Goal: Task Accomplishment & Management: Manage account settings

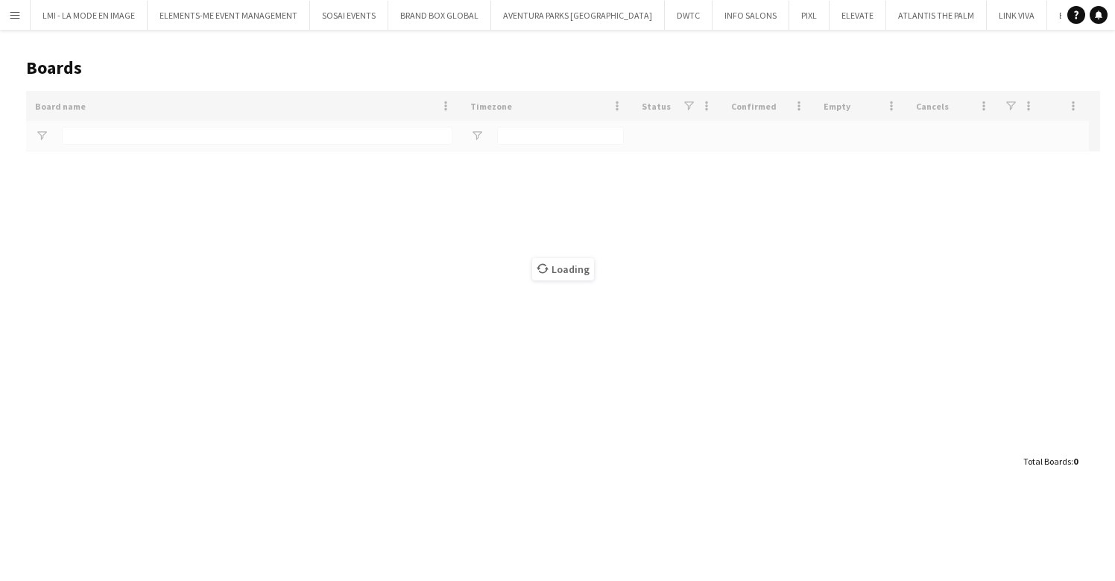
type input "***"
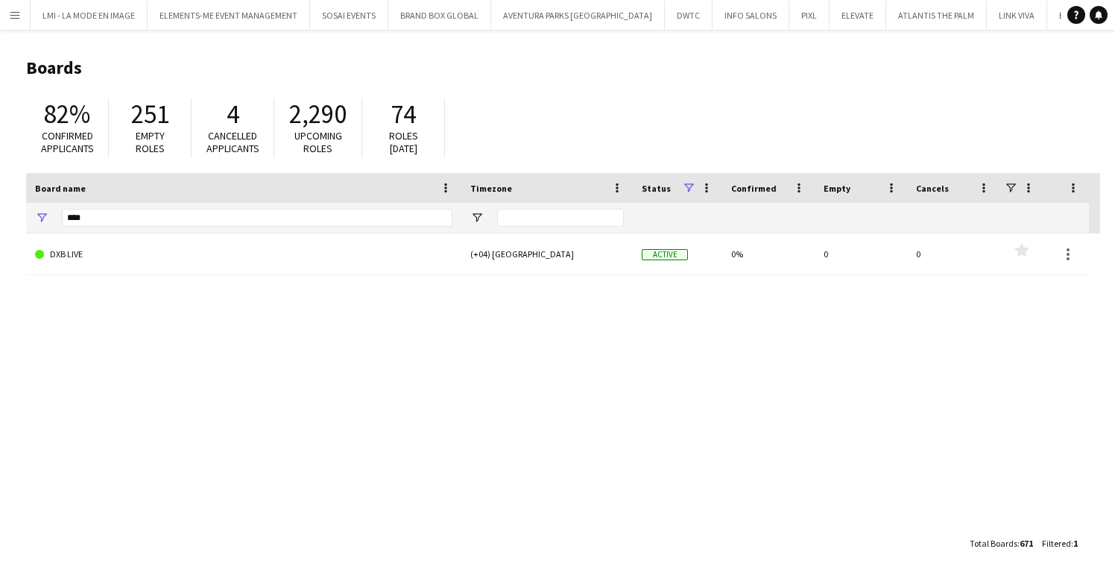
click at [20, 15] on app-icon "Menu" at bounding box center [15, 15] width 12 height 12
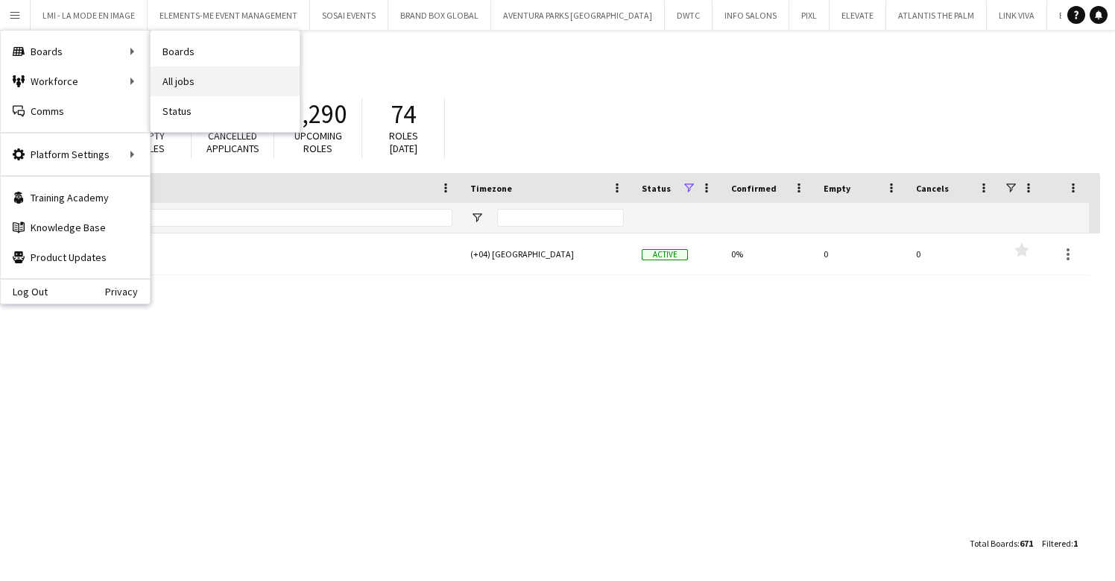
click at [186, 75] on link "All jobs" at bounding box center [225, 81] width 149 height 30
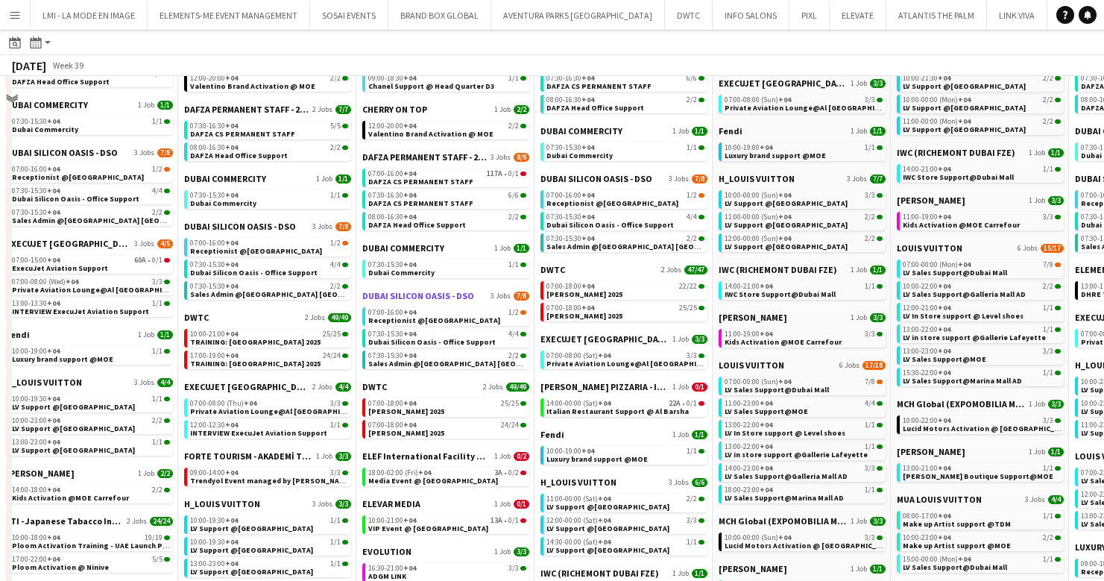
scroll to position [255, 0]
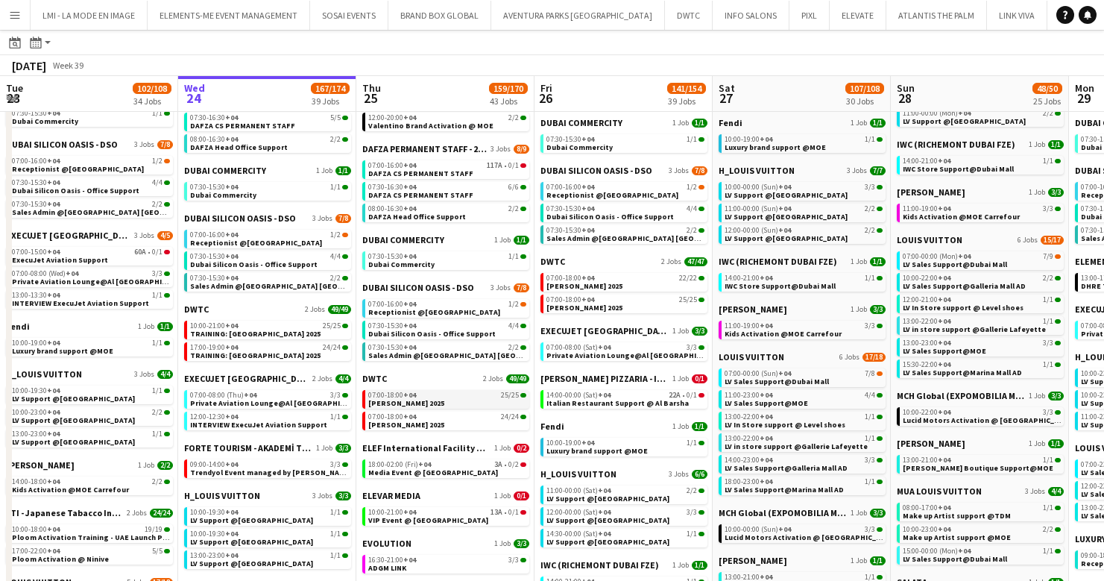
click at [403, 405] on span "[PERSON_NAME] 2025" at bounding box center [406, 403] width 76 height 10
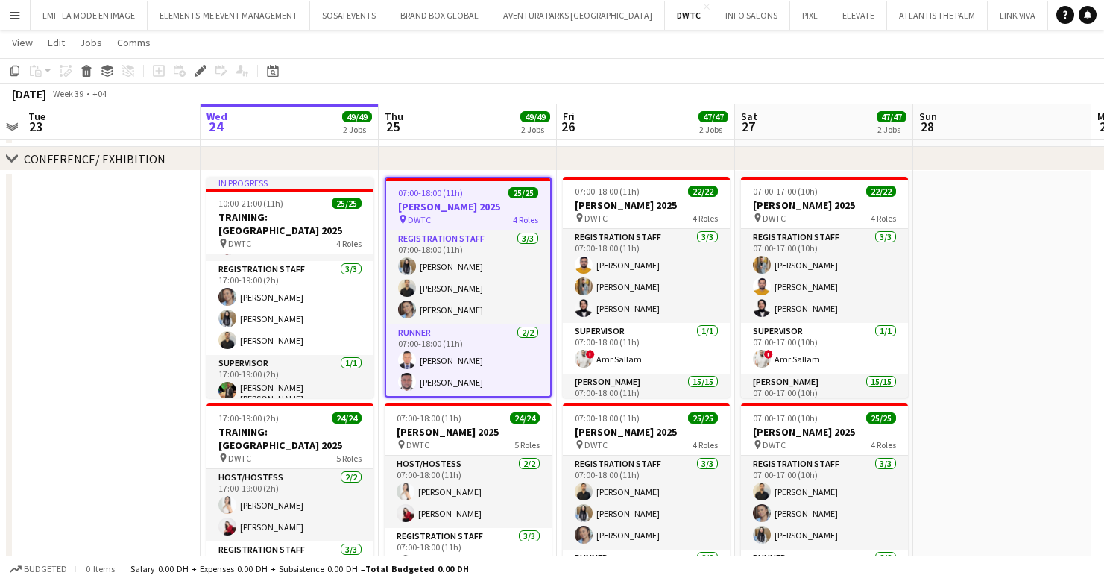
scroll to position [133, 0]
click at [455, 218] on div "pin DWTC 4 Roles" at bounding box center [468, 219] width 164 height 12
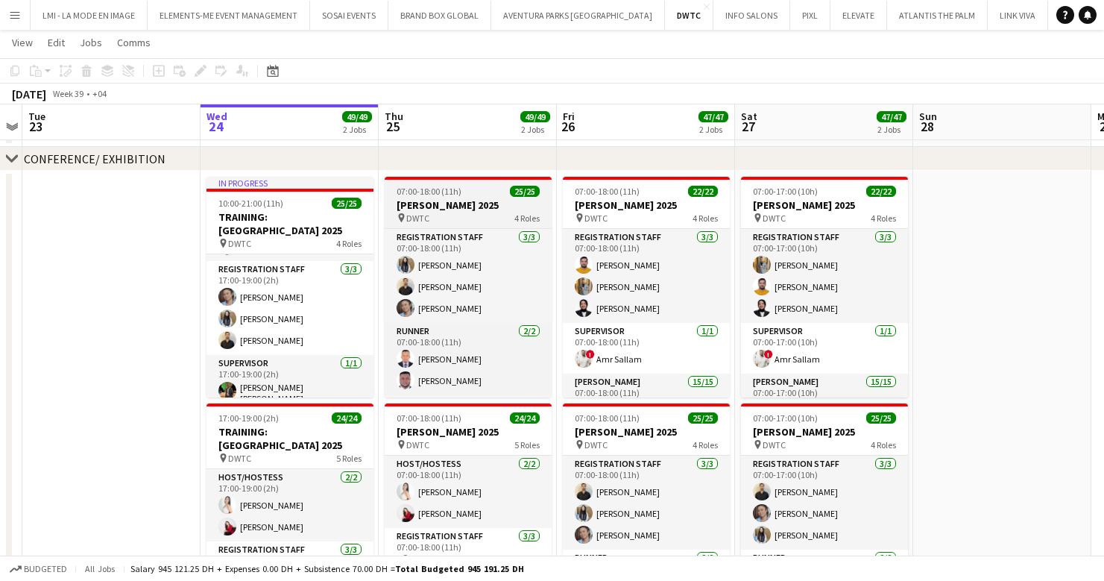
click at [455, 218] on div "pin DWTC 4 Roles" at bounding box center [468, 218] width 167 height 12
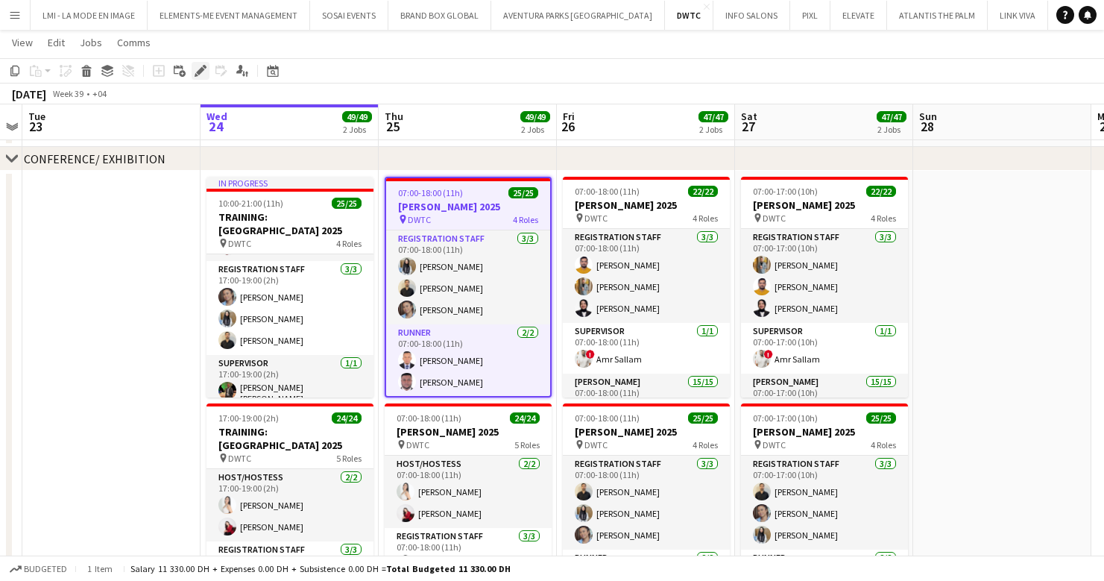
click at [204, 70] on icon "Edit" at bounding box center [201, 71] width 12 height 12
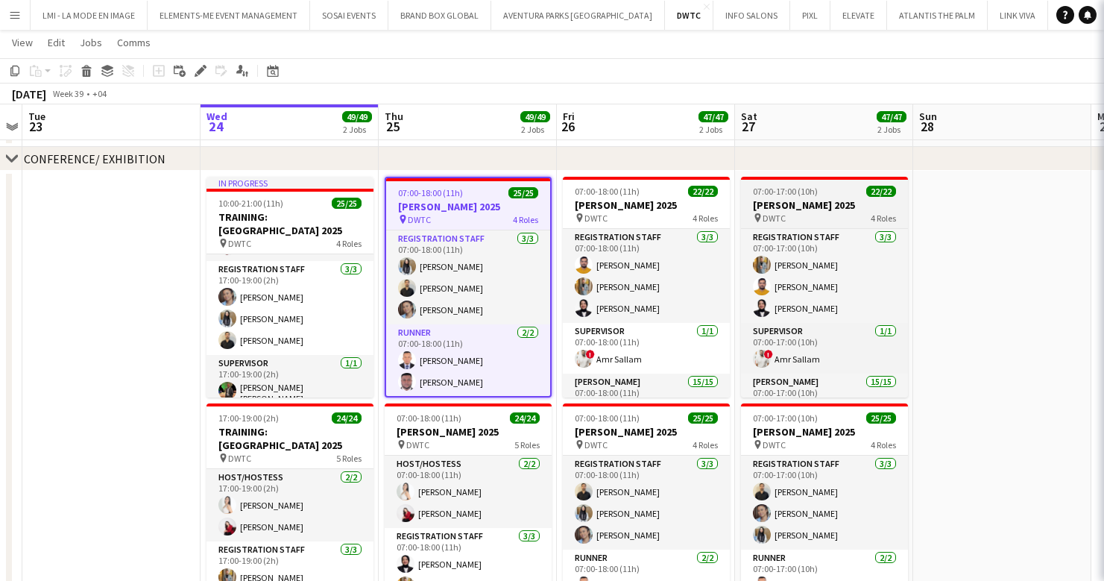
type input "**********"
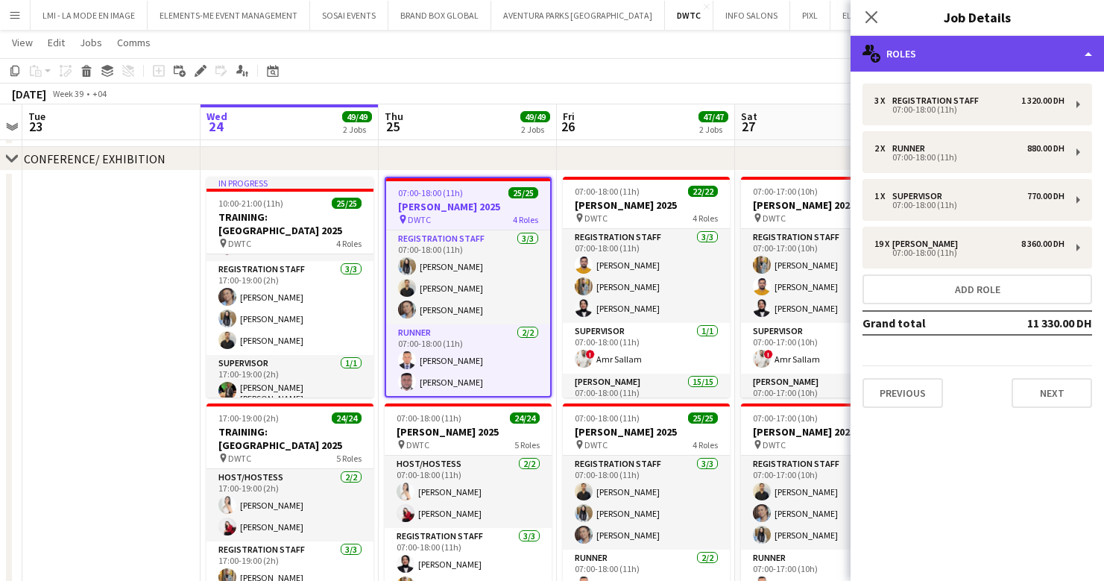
click at [949, 67] on div "multiple-users-add Roles" at bounding box center [976, 54] width 253 height 36
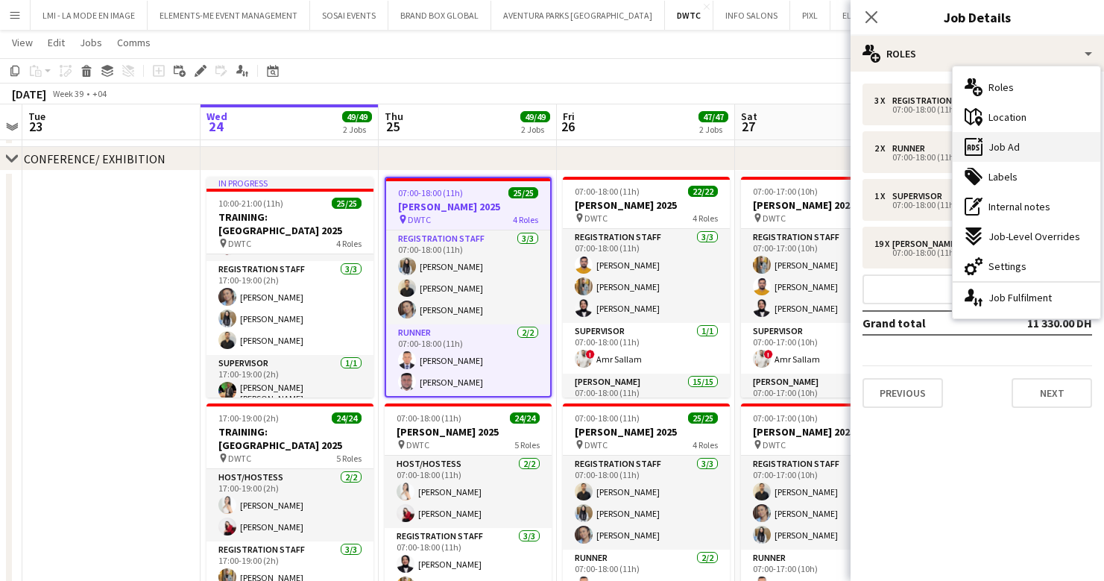
click at [1004, 144] on span "Job Ad" at bounding box center [1003, 146] width 31 height 13
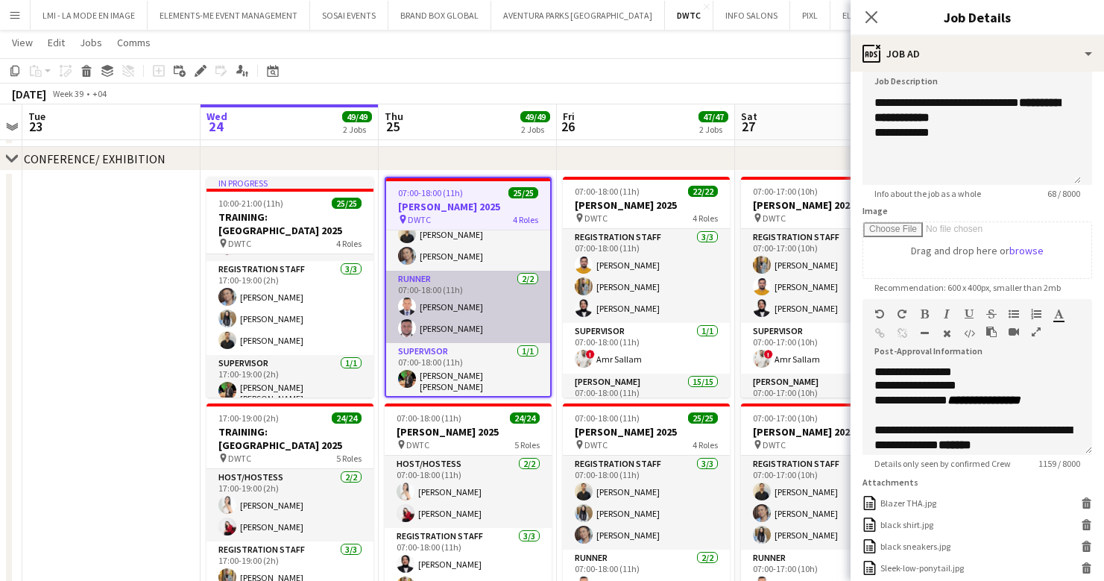
scroll to position [59, 0]
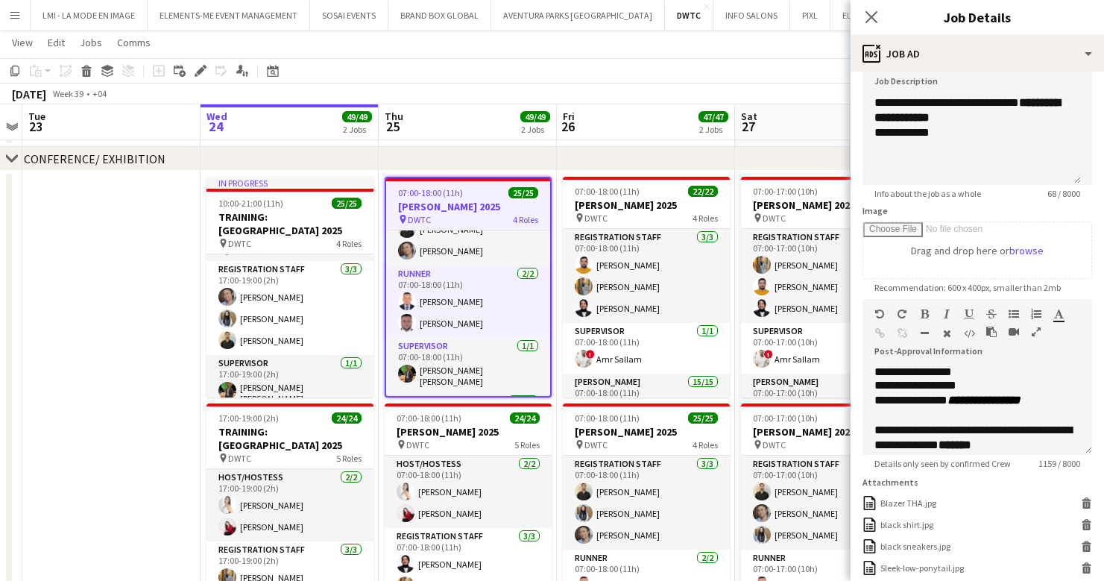
click at [120, 322] on app-date-cell at bounding box center [111, 412] width 178 height 483
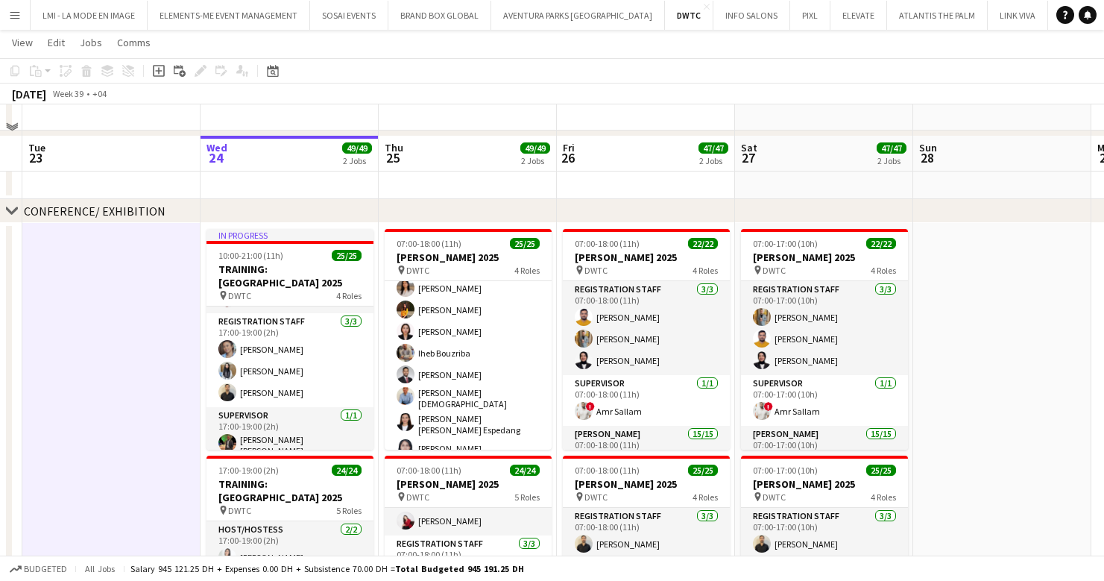
scroll to position [119, 0]
